Goal: Transaction & Acquisition: Book appointment/travel/reservation

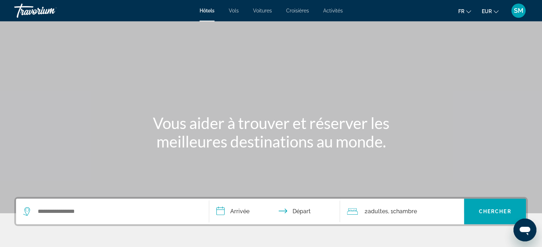
click at [292, 8] on span "Croisières" at bounding box center [297, 11] width 23 height 6
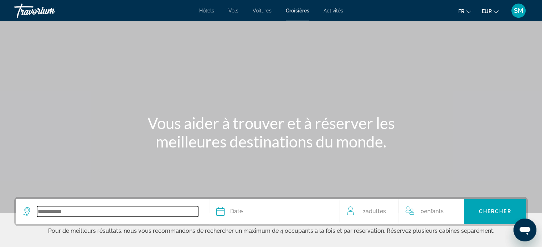
click at [57, 210] on input "Search widget" at bounding box center [117, 212] width 161 height 11
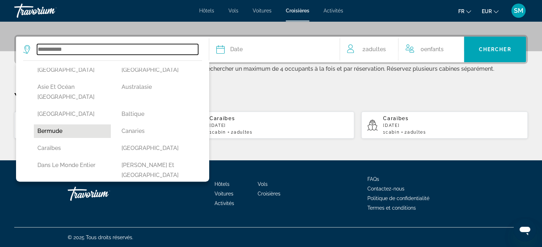
scroll to position [71, 0]
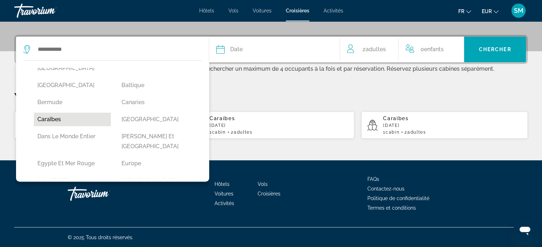
click at [54, 113] on button "Caraïbes" at bounding box center [72, 120] width 77 height 14
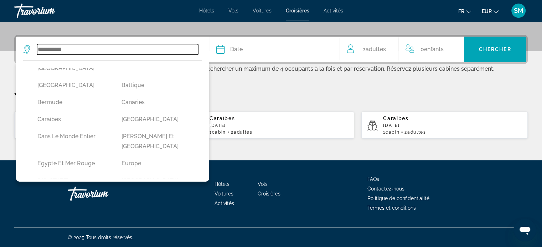
type input "********"
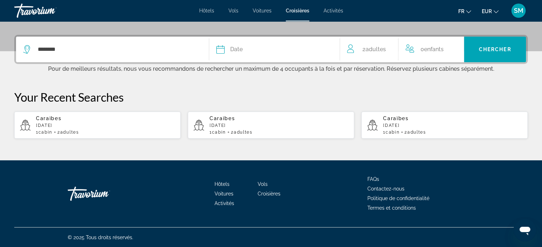
click at [249, 49] on div "Date" at bounding box center [274, 50] width 116 height 10
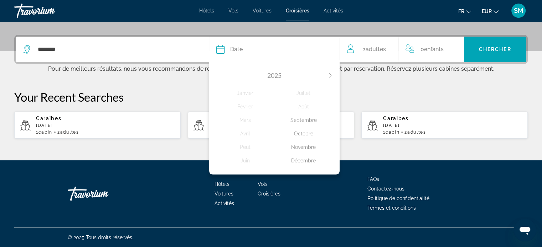
click at [304, 137] on div "Octobre" at bounding box center [303, 133] width 58 height 13
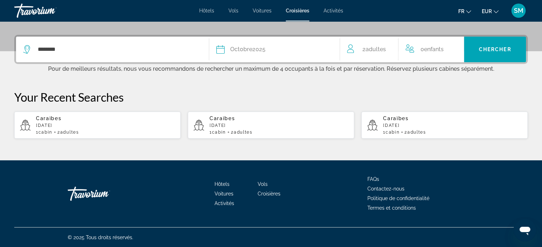
click at [375, 48] on span "Adultes" at bounding box center [375, 49] width 20 height 7
click at [390, 48] on icon "Increment adults" at bounding box center [389, 48] width 6 height 9
click at [456, 48] on icon "Increment children" at bounding box center [457, 48] width 6 height 9
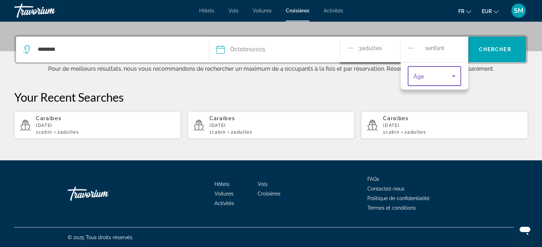
click at [454, 75] on icon "Travelers: 3 adults, 1 child" at bounding box center [453, 76] width 4 height 2
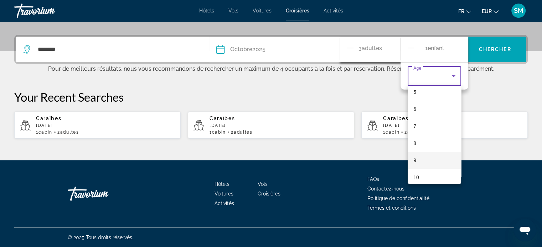
scroll to position [113, 0]
click at [422, 173] on mat-option "11" at bounding box center [433, 173] width 53 height 17
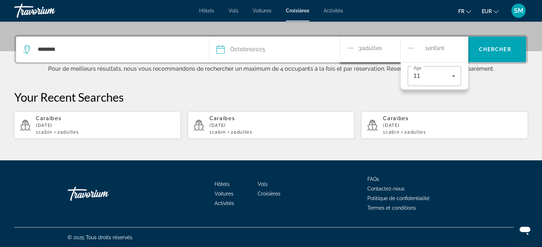
click at [363, 51] on span "Adultes" at bounding box center [371, 48] width 20 height 7
click at [483, 82] on div "******** Date Octobre 2025 2025 [PERSON_NAME] Mars Avril Peut Juin Juillet Août…" at bounding box center [271, 87] width 542 height 104
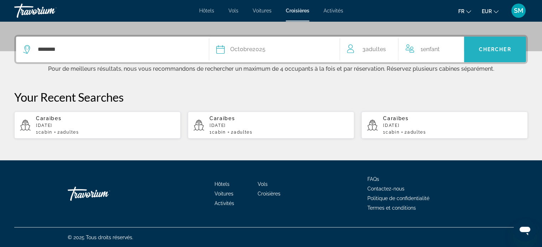
click at [493, 46] on span "Search widget" at bounding box center [495, 49] width 62 height 17
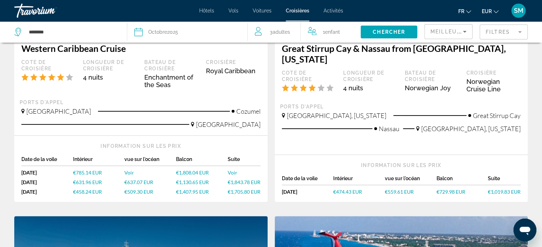
scroll to position [178, 0]
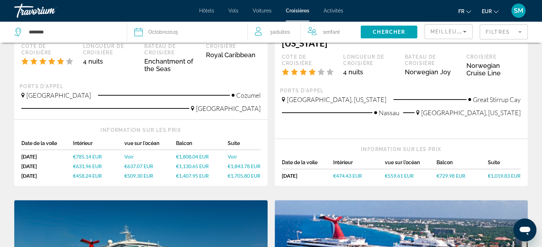
click at [352, 177] on span "€474.43 EUR" at bounding box center [347, 176] width 29 height 6
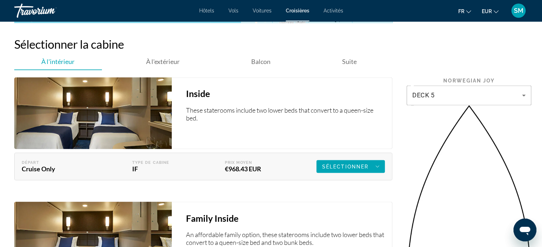
scroll to position [1246, 0]
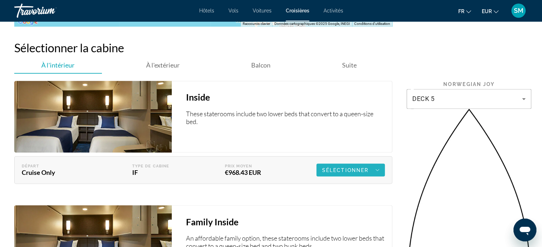
click at [352, 167] on span "Sélectionner" at bounding box center [345, 170] width 46 height 6
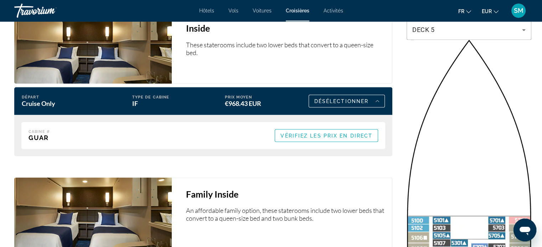
scroll to position [1389, 0]
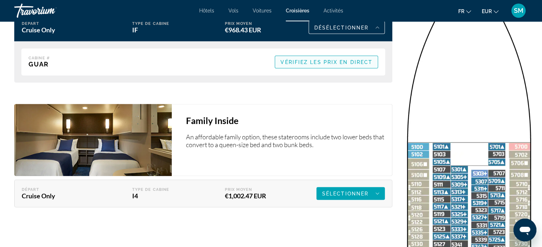
click at [329, 54] on span "Main content" at bounding box center [326, 62] width 103 height 17
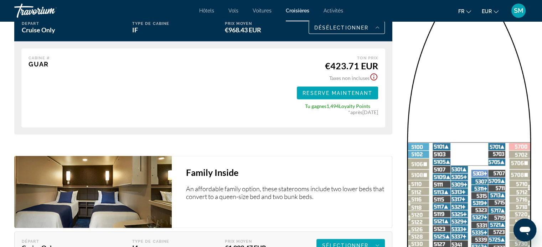
click at [373, 74] on icon "Show Taxes and Fees disclaimer" at bounding box center [373, 77] width 7 height 7
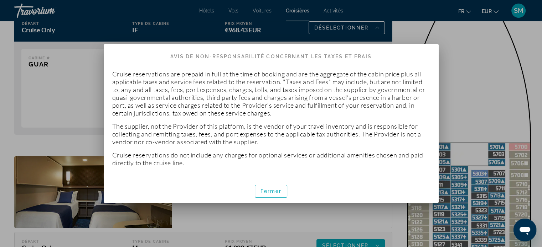
scroll to position [0, 0]
drag, startPoint x: 267, startPoint y: 191, endPoint x: 273, endPoint y: 183, distance: 10.1
click at [267, 190] on span "Fermer" at bounding box center [270, 192] width 21 height 6
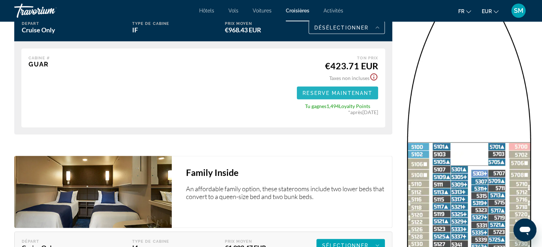
click at [321, 85] on span "Main content" at bounding box center [337, 93] width 81 height 17
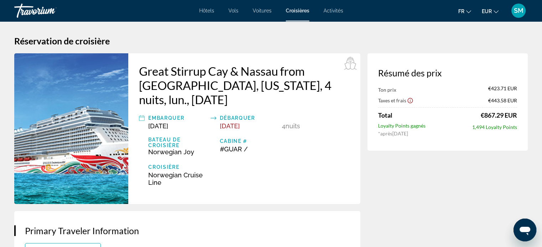
click at [410, 101] on icon "Show Taxes and Fees disclaimer" at bounding box center [410, 101] width 6 height 6
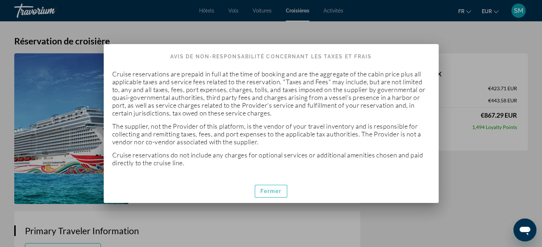
drag, startPoint x: 275, startPoint y: 192, endPoint x: 379, endPoint y: 161, distance: 108.6
click at [275, 191] on span "Fermer" at bounding box center [270, 192] width 21 height 6
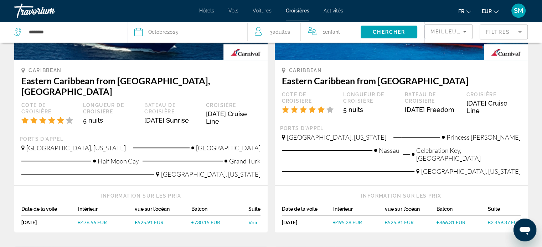
scroll to position [463, 0]
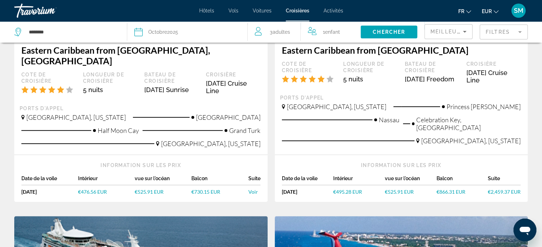
click at [94, 189] on span "€476.56 EUR" at bounding box center [92, 192] width 29 height 6
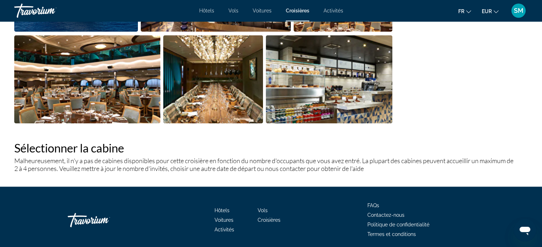
scroll to position [744, 0]
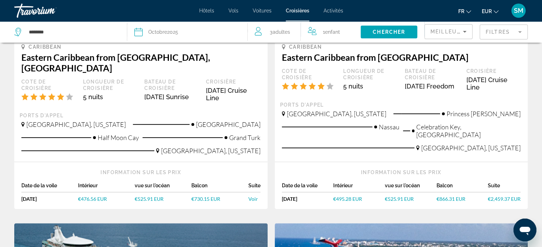
scroll to position [498, 0]
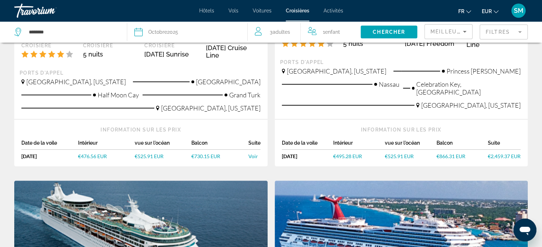
click at [345, 155] on span "€495.28 EUR" at bounding box center [347, 156] width 29 height 6
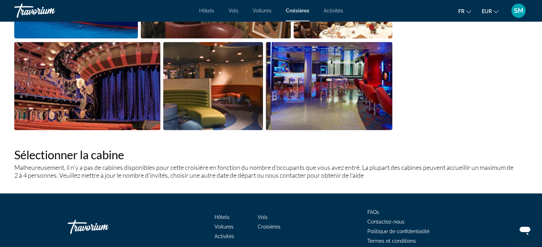
scroll to position [732, 0]
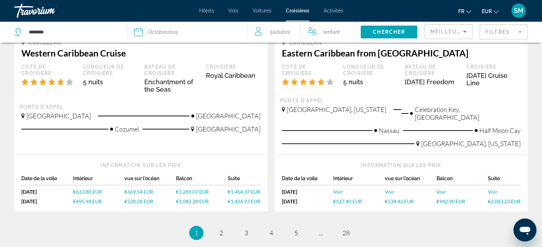
scroll to position [783, 0]
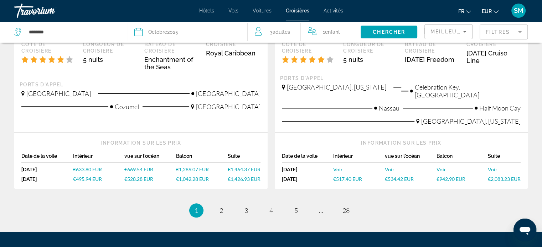
click at [348, 176] on span "€517.40 EUR" at bounding box center [347, 179] width 29 height 6
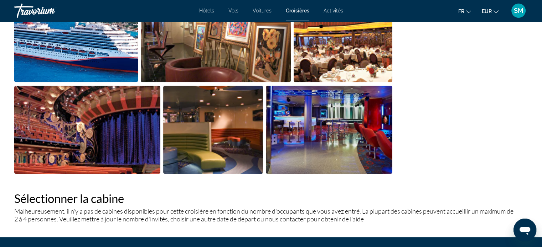
scroll to position [677, 0]
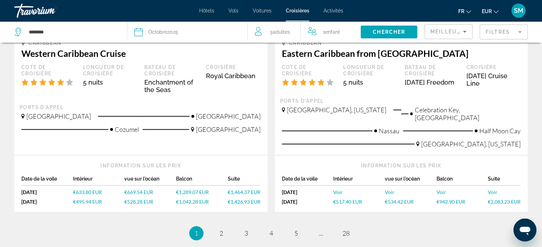
scroll to position [844, 0]
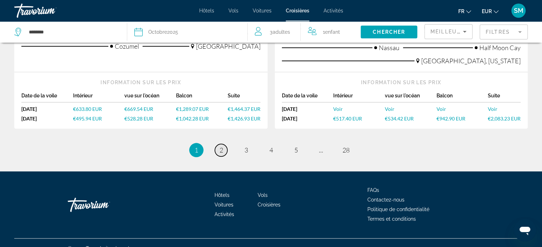
click at [221, 146] on span "2" at bounding box center [221, 150] width 4 height 8
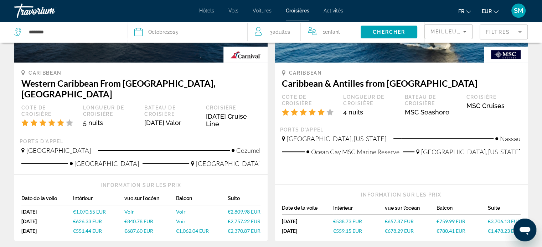
scroll to position [498, 0]
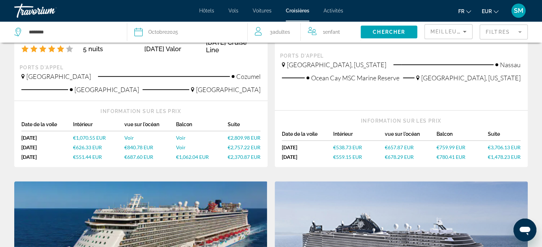
click at [343, 154] on span "€559.15 EUR" at bounding box center [347, 157] width 29 height 6
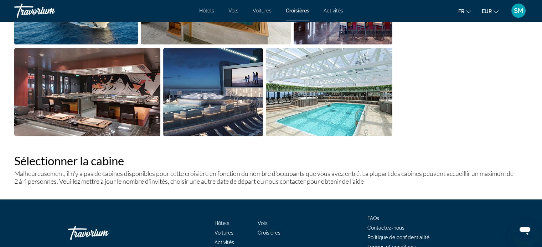
scroll to position [573, 0]
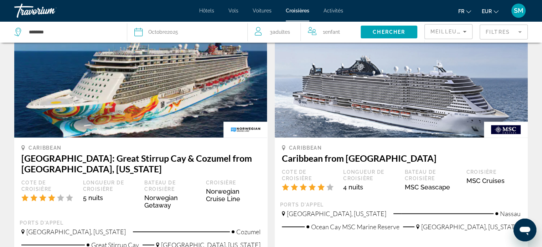
scroll to position [712, 0]
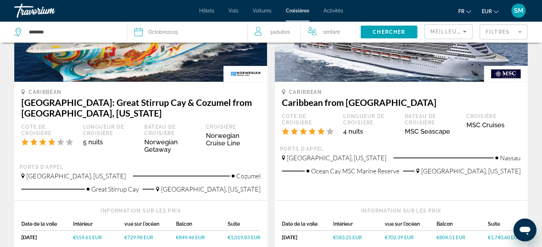
click at [348, 235] on span "€583.25 EUR" at bounding box center [347, 238] width 29 height 6
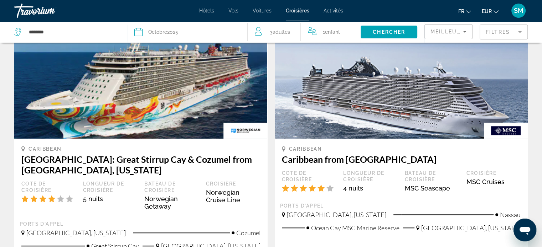
scroll to position [712, 0]
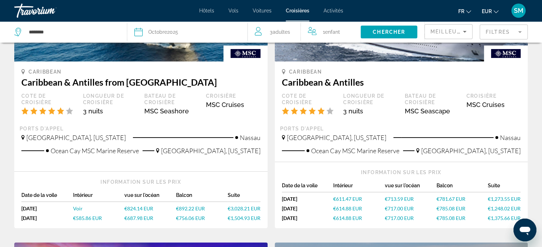
scroll to position [178, 0]
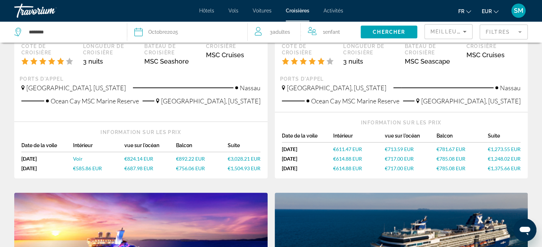
click at [83, 170] on span "€585.86 EUR" at bounding box center [87, 169] width 29 height 6
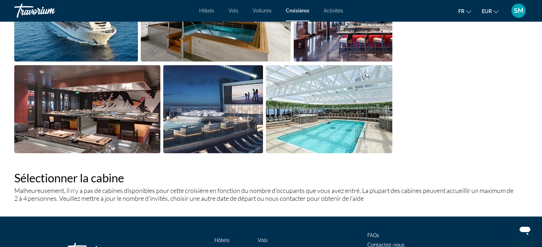
scroll to position [570, 0]
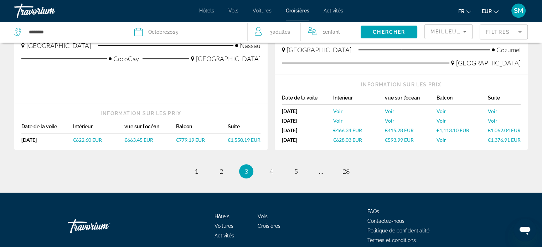
scroll to position [837, 0]
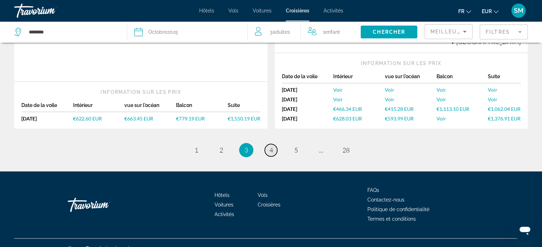
click at [265, 144] on link "page 4" at bounding box center [271, 150] width 12 height 12
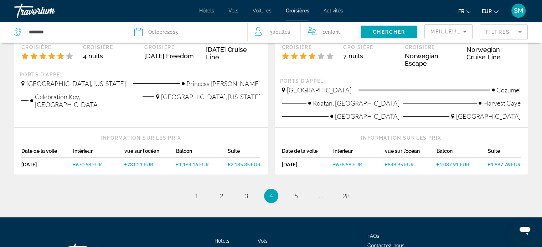
scroll to position [832, 0]
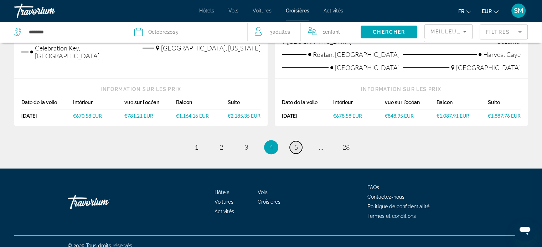
click at [294, 143] on span "5" at bounding box center [296, 147] width 4 height 8
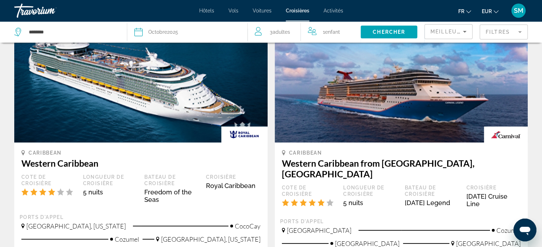
scroll to position [178, 0]
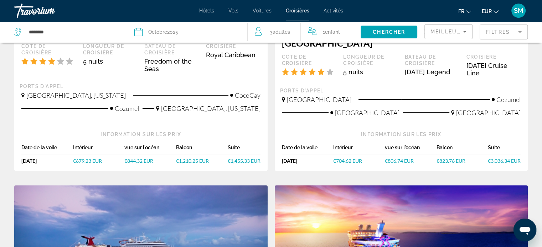
click at [90, 158] on span "€679.23 EUR" at bounding box center [87, 161] width 29 height 6
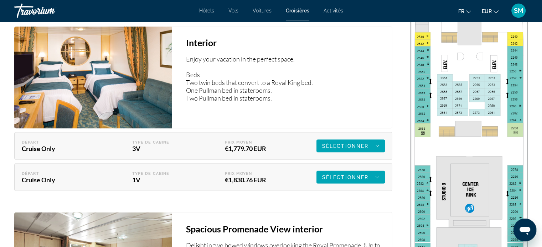
scroll to position [1211, 0]
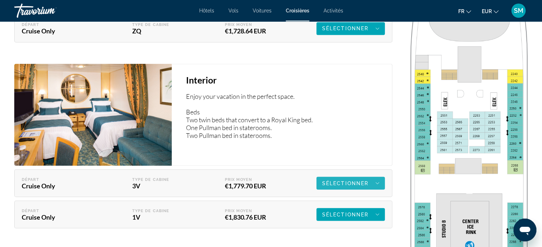
click at [345, 182] on span "Sélectionner" at bounding box center [345, 184] width 46 height 6
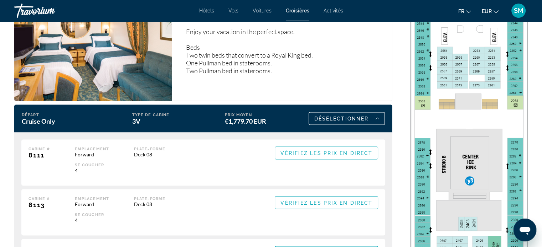
scroll to position [1282, 0]
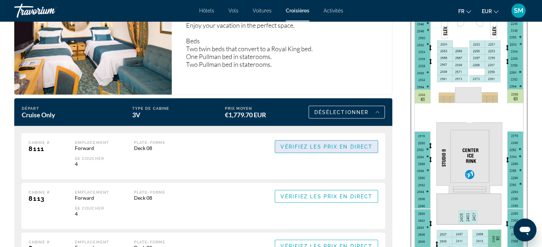
click at [329, 146] on span "Vérifiez les prix en direct" at bounding box center [326, 147] width 92 height 6
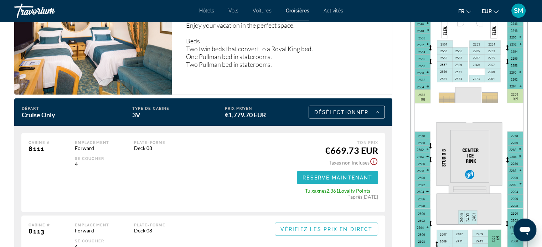
click at [345, 173] on span "Main content" at bounding box center [337, 177] width 81 height 17
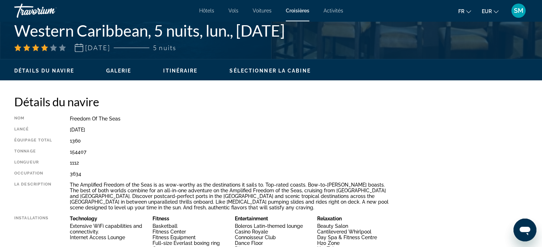
scroll to position [25, 0]
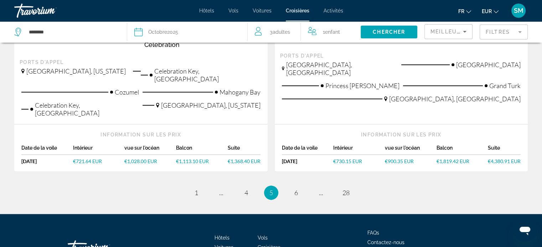
scroll to position [819, 0]
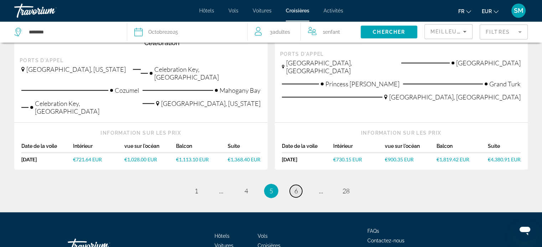
click at [295, 187] on span "6" at bounding box center [296, 191] width 4 height 8
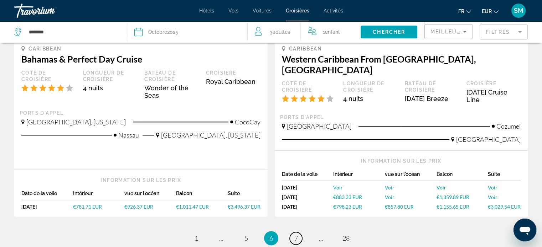
scroll to position [783, 0]
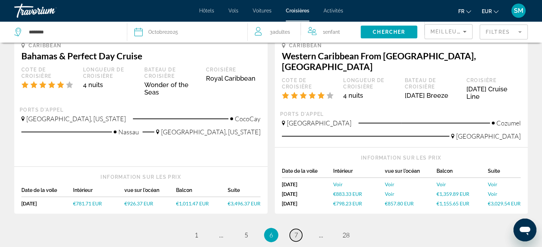
click at [296, 231] on span "7" at bounding box center [296, 235] width 4 height 8
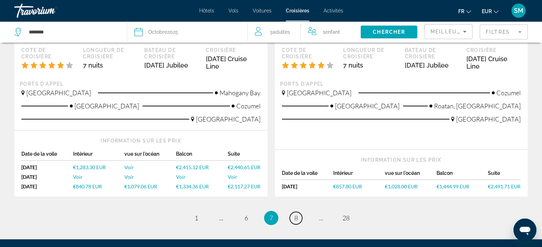
scroll to position [783, 0]
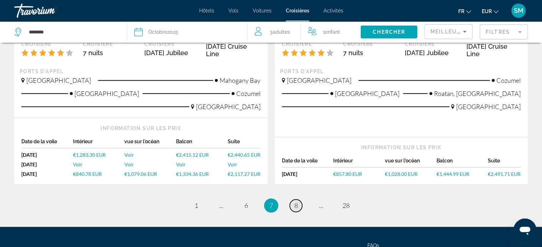
click at [297, 202] on span "8" at bounding box center [296, 206] width 4 height 8
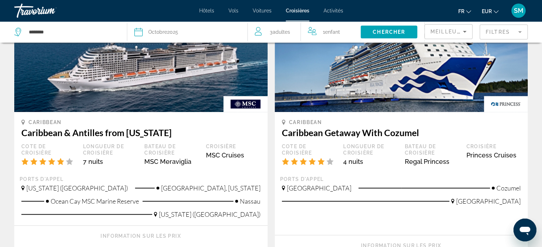
scroll to position [819, 0]
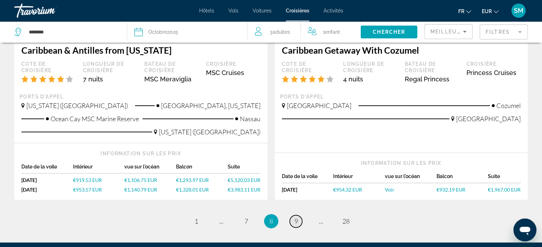
click at [291, 215] on link "page 9" at bounding box center [295, 221] width 12 height 12
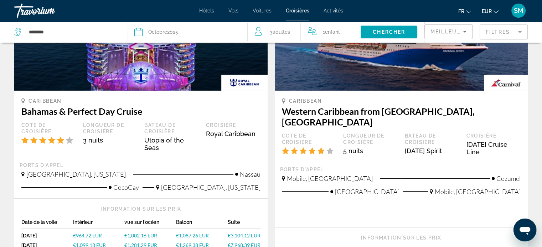
scroll to position [862, 0]
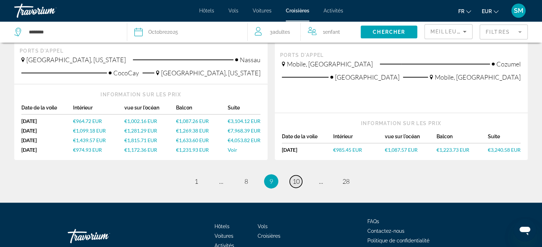
click at [299, 178] on span "10" at bounding box center [295, 182] width 7 height 8
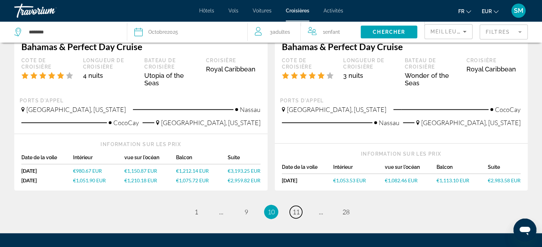
scroll to position [843, 0]
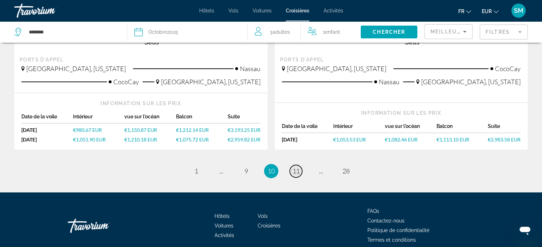
click at [292, 167] on span "11" at bounding box center [295, 171] width 7 height 8
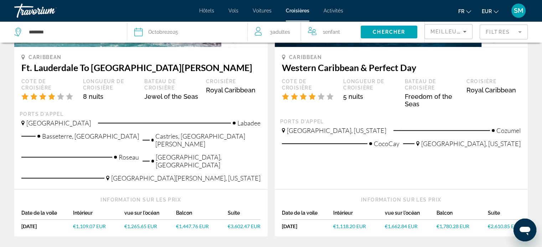
scroll to position [819, 0]
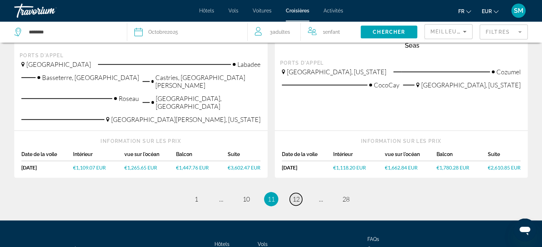
click at [295, 193] on link "page 12" at bounding box center [295, 199] width 12 height 12
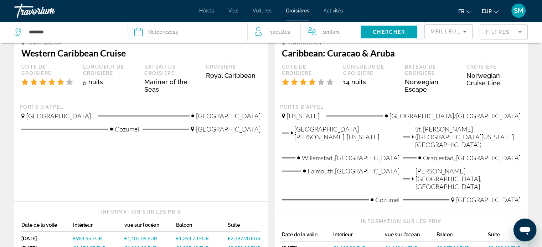
scroll to position [819, 0]
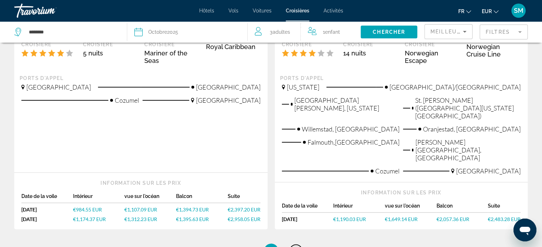
click at [297, 247] on span "13" at bounding box center [295, 251] width 7 height 8
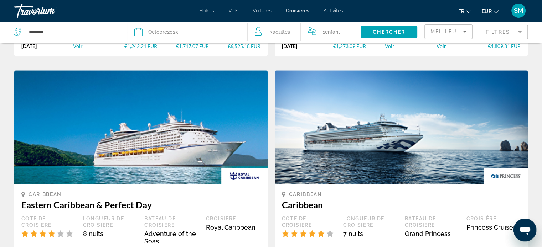
scroll to position [783, 0]
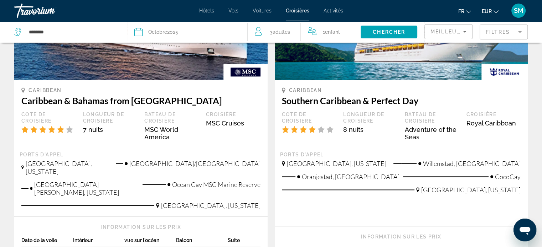
scroll to position [819, 0]
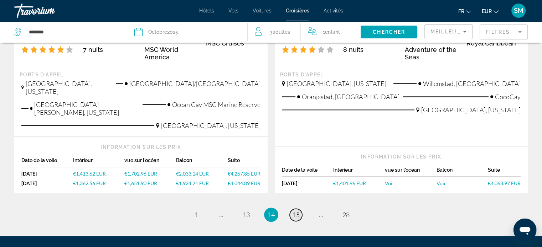
click at [298, 211] on span "15" at bounding box center [295, 215] width 7 height 8
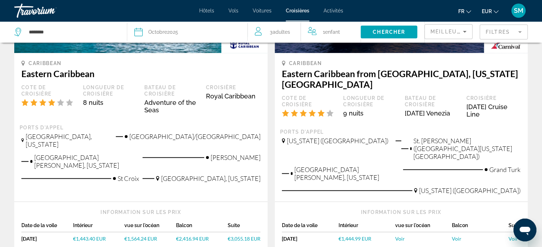
scroll to position [819, 0]
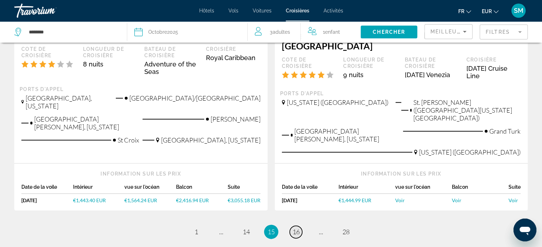
click at [291, 226] on link "page 16" at bounding box center [295, 232] width 12 height 12
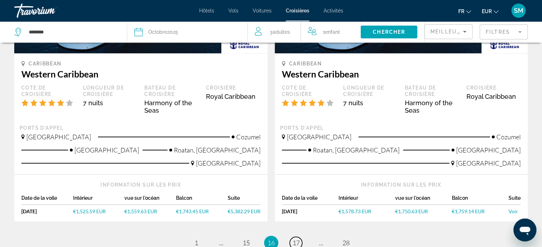
scroll to position [852, 0]
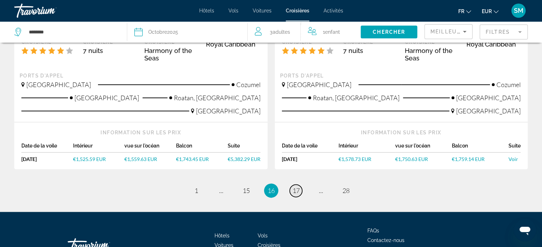
click at [296, 187] on span "17" at bounding box center [295, 191] width 7 height 8
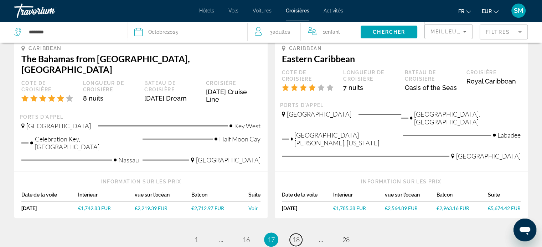
scroll to position [857, 0]
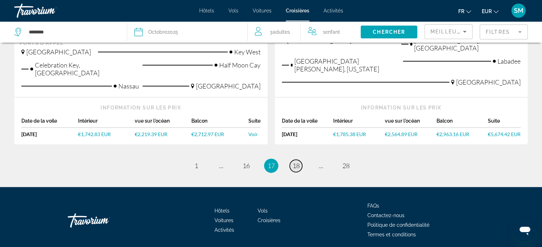
click at [295, 162] on span "18" at bounding box center [295, 166] width 7 height 8
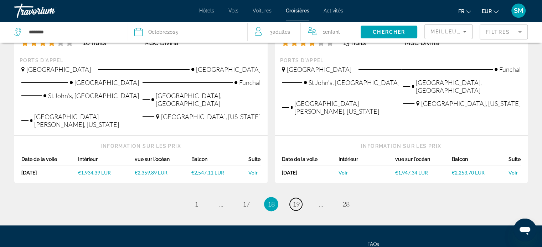
scroll to position [854, 0]
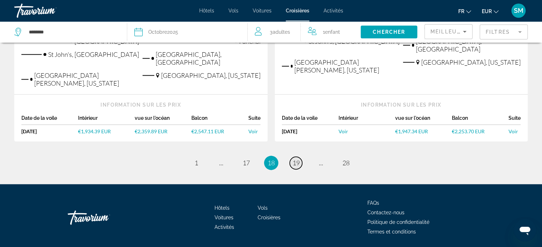
click at [294, 159] on span "19" at bounding box center [295, 163] width 7 height 8
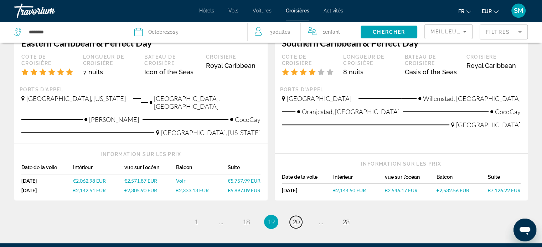
scroll to position [819, 0]
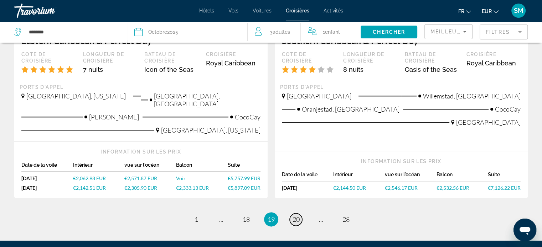
click at [296, 216] on span "20" at bounding box center [295, 220] width 7 height 8
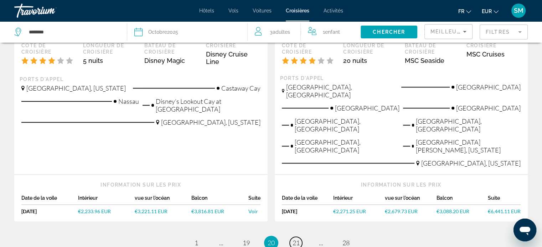
scroll to position [860, 0]
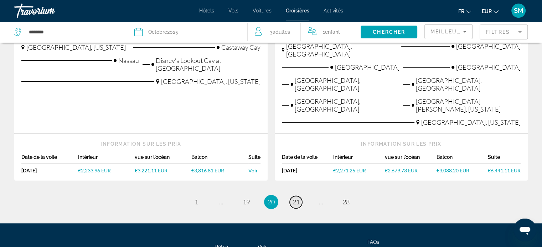
click at [297, 198] on span "21" at bounding box center [295, 202] width 7 height 8
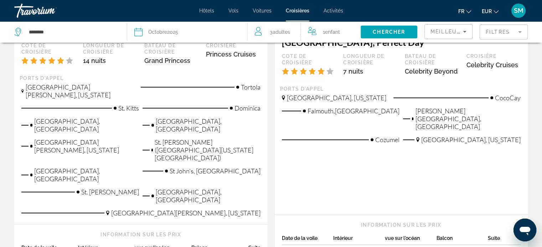
scroll to position [890, 0]
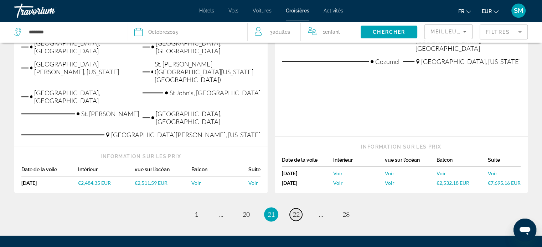
click at [292, 211] on span "22" at bounding box center [295, 215] width 7 height 8
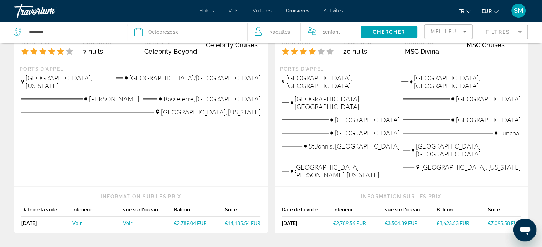
scroll to position [924, 0]
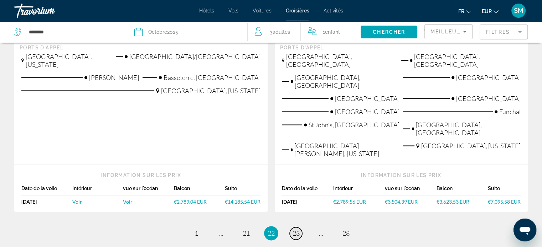
click at [296, 230] on span "23" at bounding box center [295, 234] width 7 height 8
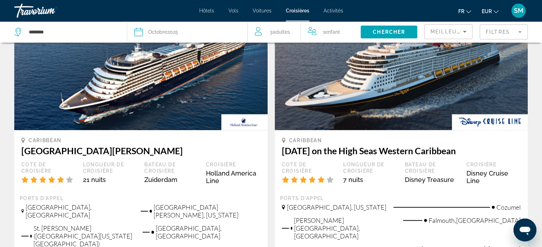
scroll to position [890, 0]
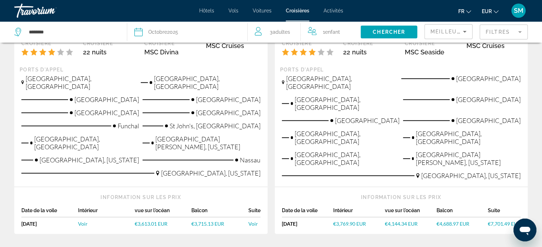
scroll to position [855, 0]
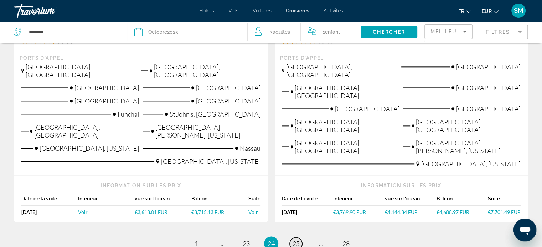
click at [296, 240] on span "25" at bounding box center [295, 244] width 7 height 8
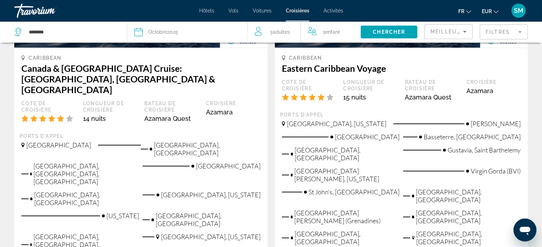
scroll to position [926, 0]
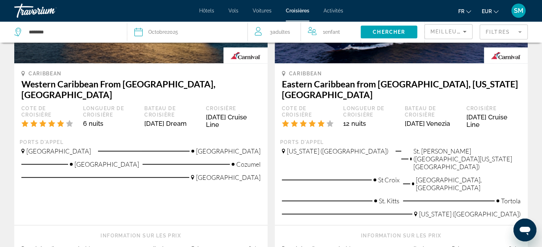
scroll to position [855, 0]
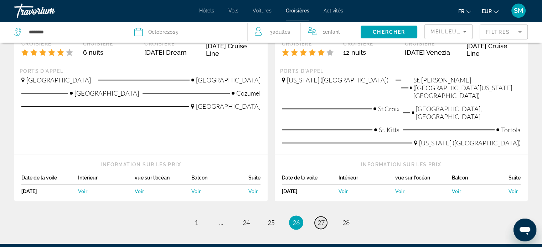
click at [319, 219] on span "27" at bounding box center [320, 223] width 7 height 8
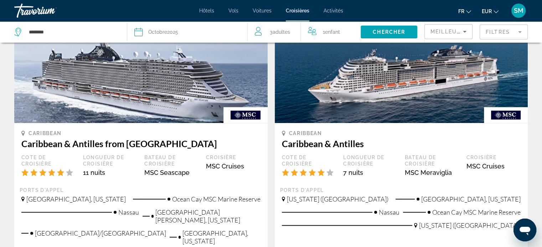
scroll to position [855, 0]
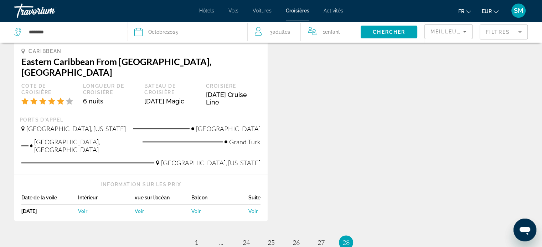
scroll to position [855, 0]
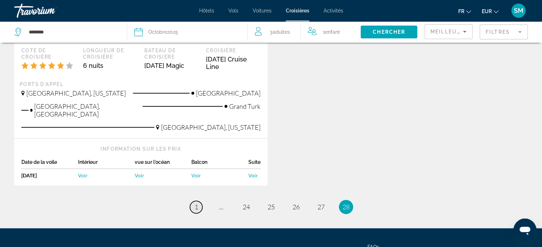
click at [195, 203] on span "1" at bounding box center [196, 207] width 4 height 8
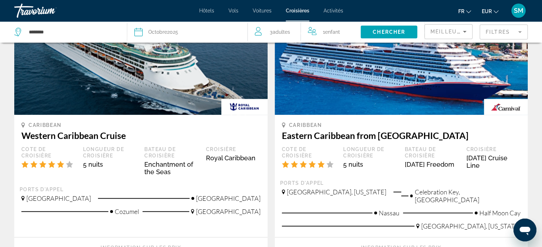
scroll to position [783, 0]
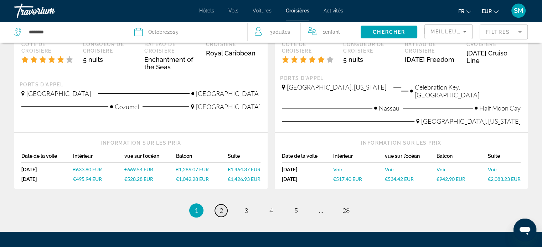
click at [217, 205] on link "page 2" at bounding box center [221, 211] width 12 height 12
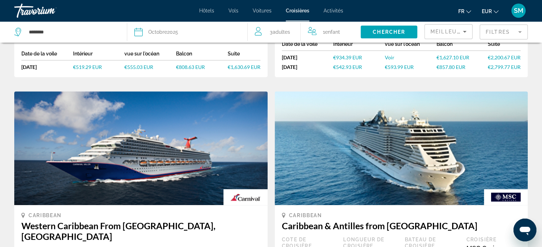
scroll to position [320, 0]
